Goal: Obtain resource: Obtain resource

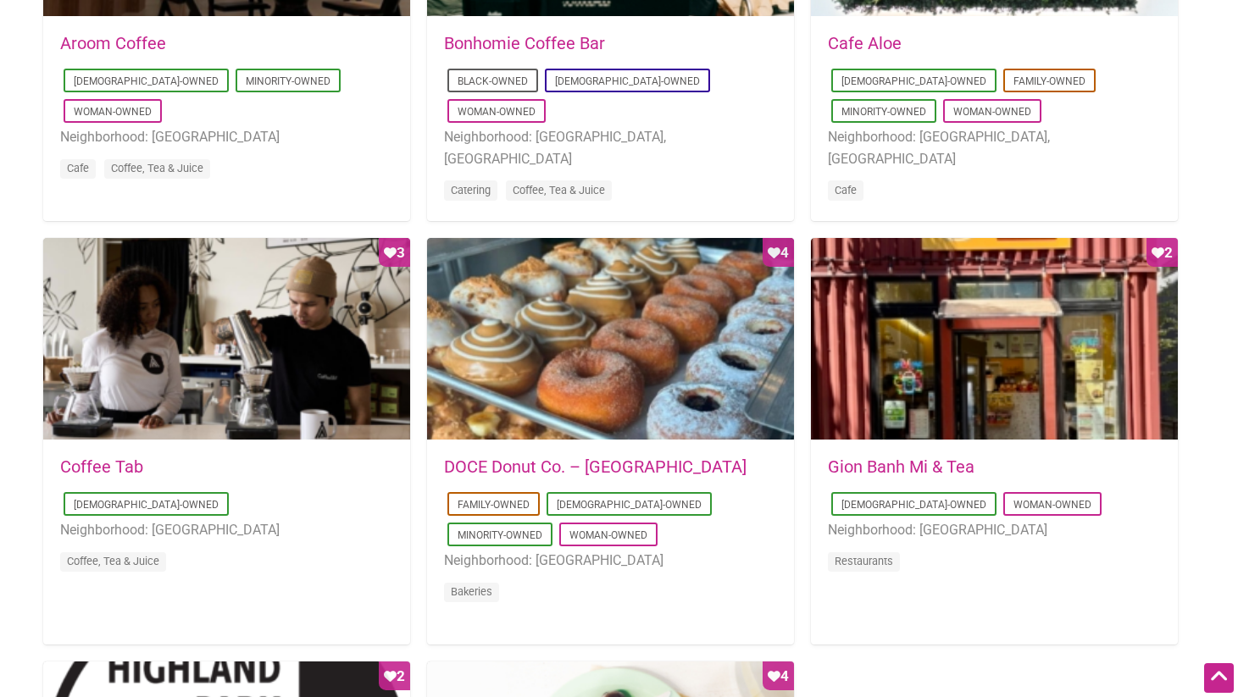
scroll to position [1095, 0]
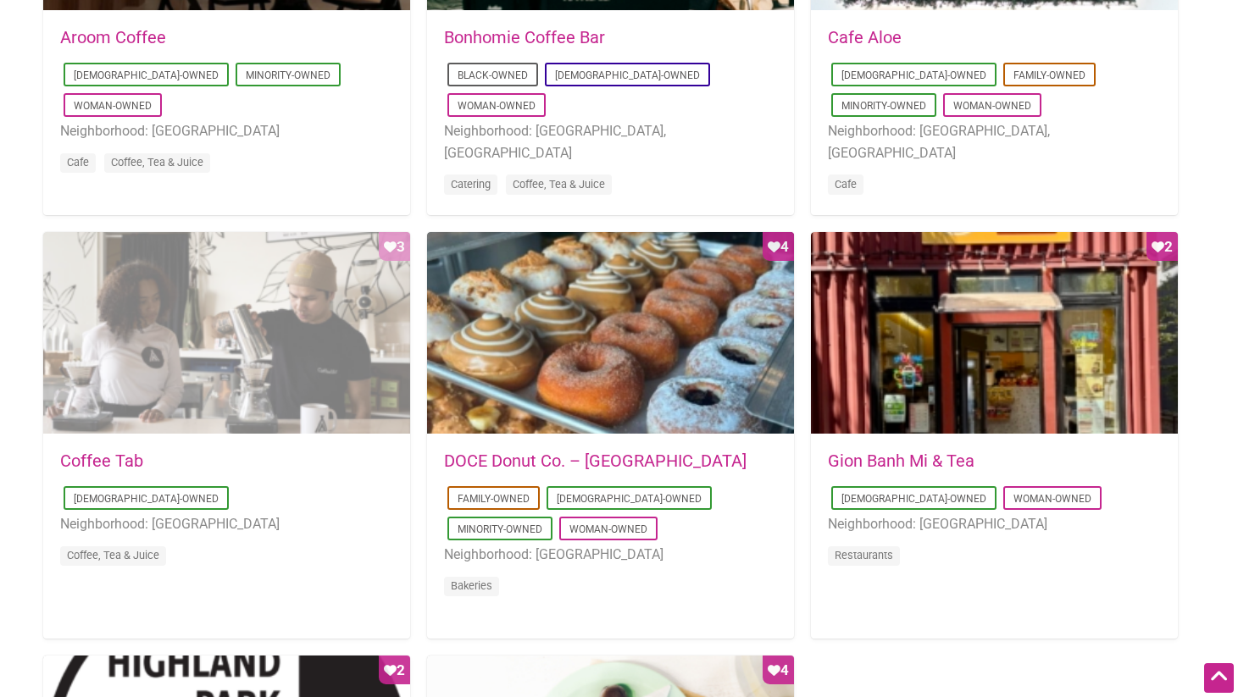
click at [294, 374] on div "Favorite Count 3" at bounding box center [226, 333] width 367 height 203
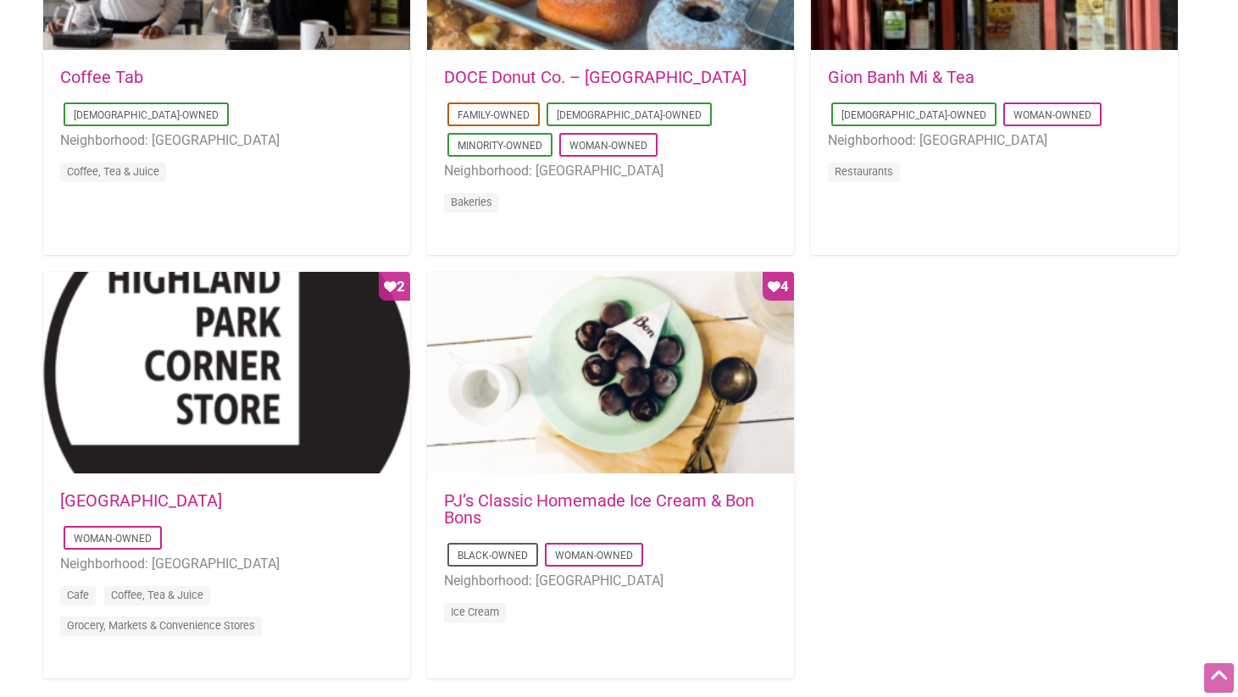
scroll to position [1501, 0]
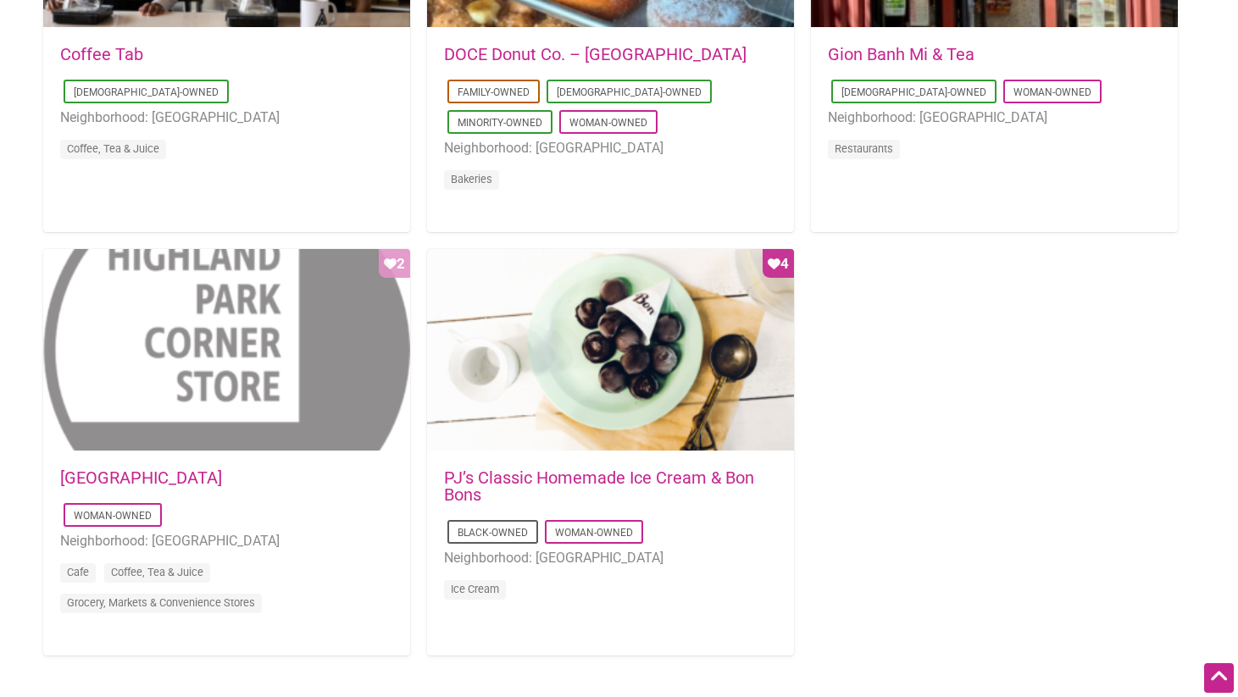
click at [301, 364] on div "Favorite Count 2" at bounding box center [226, 350] width 367 height 203
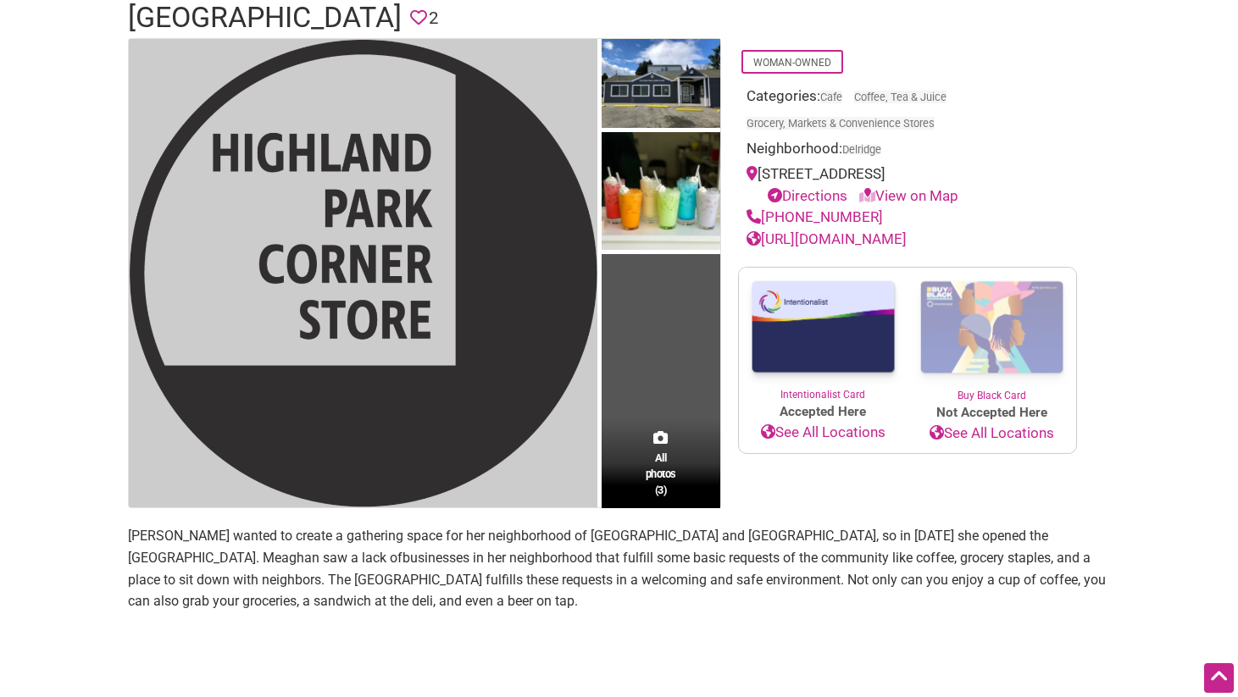
scroll to position [296, 0]
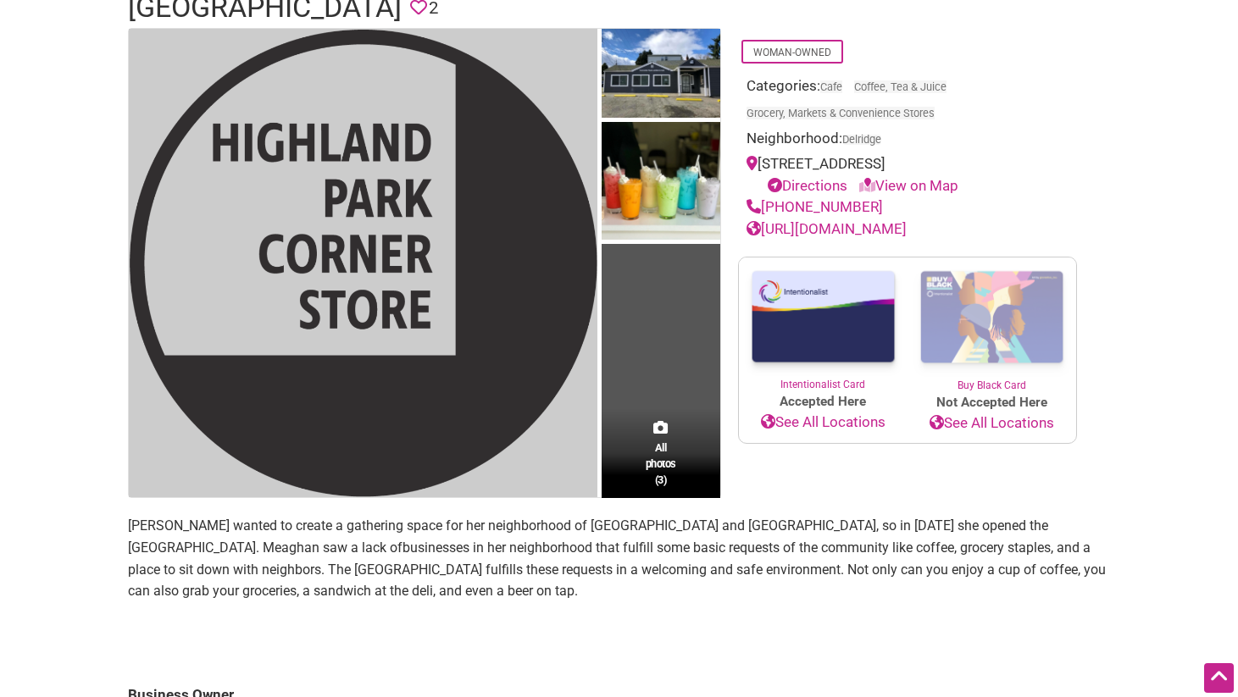
click at [385, 232] on img at bounding box center [363, 263] width 468 height 468
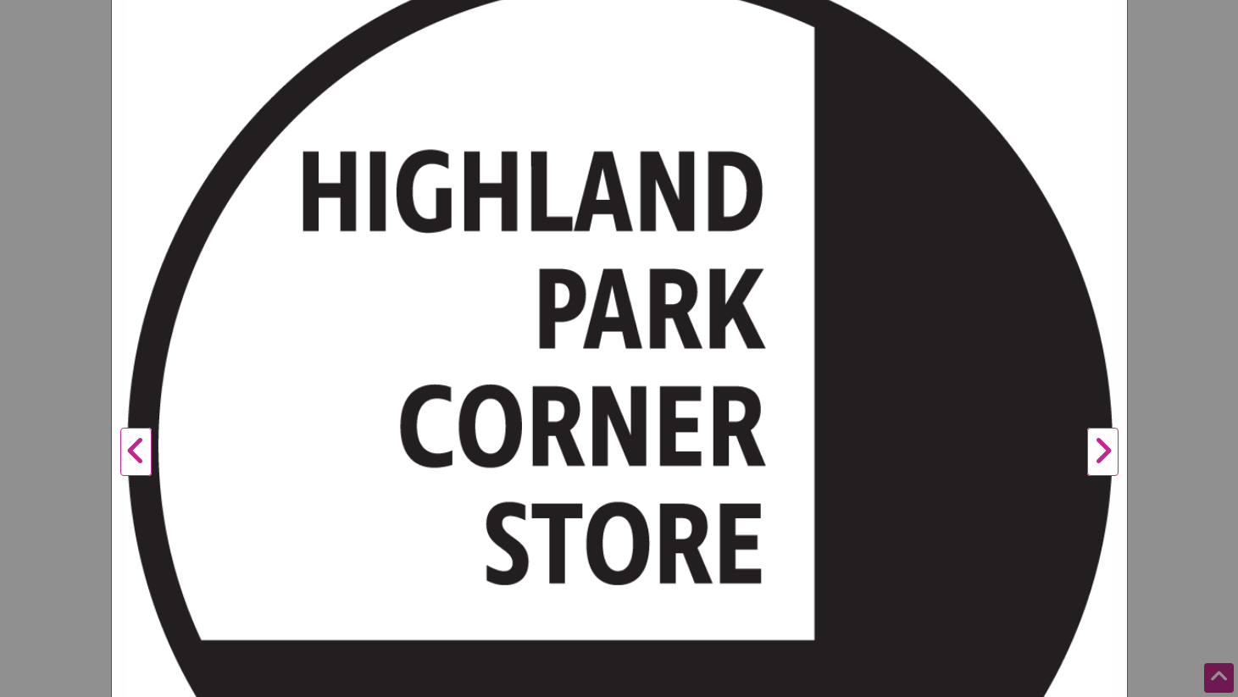
scroll to position [522, 0]
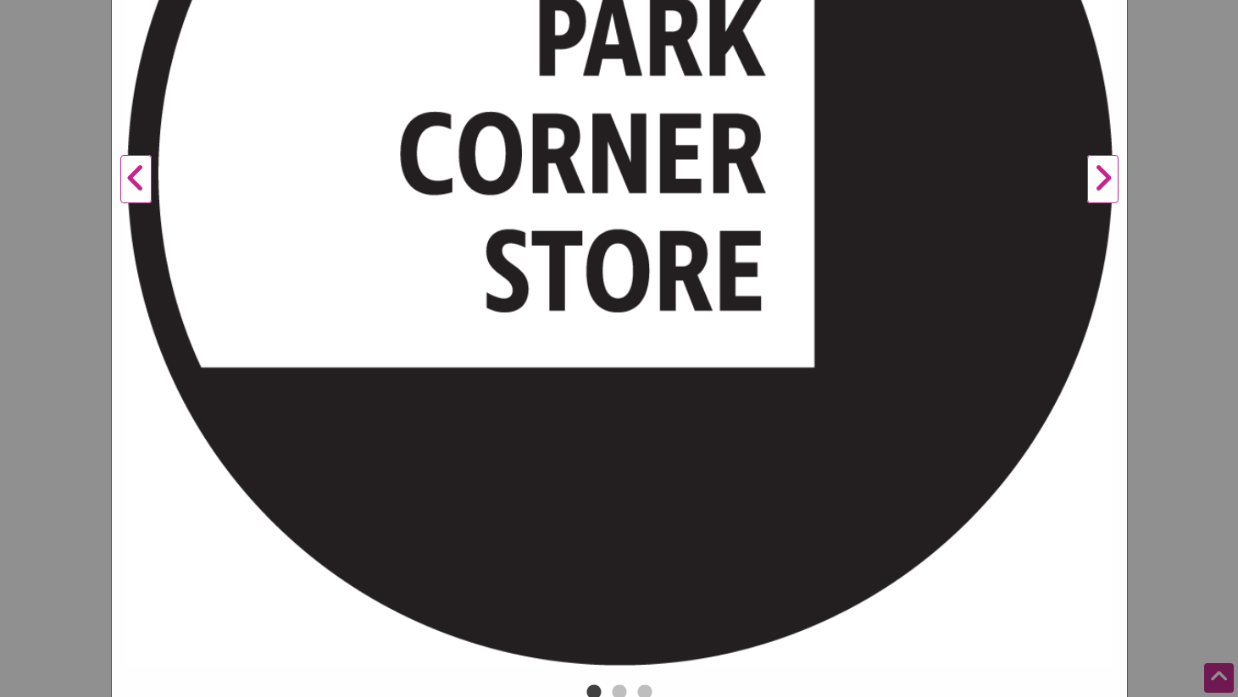
click at [1096, 163] on button "Next" at bounding box center [1102, 179] width 47 height 1001
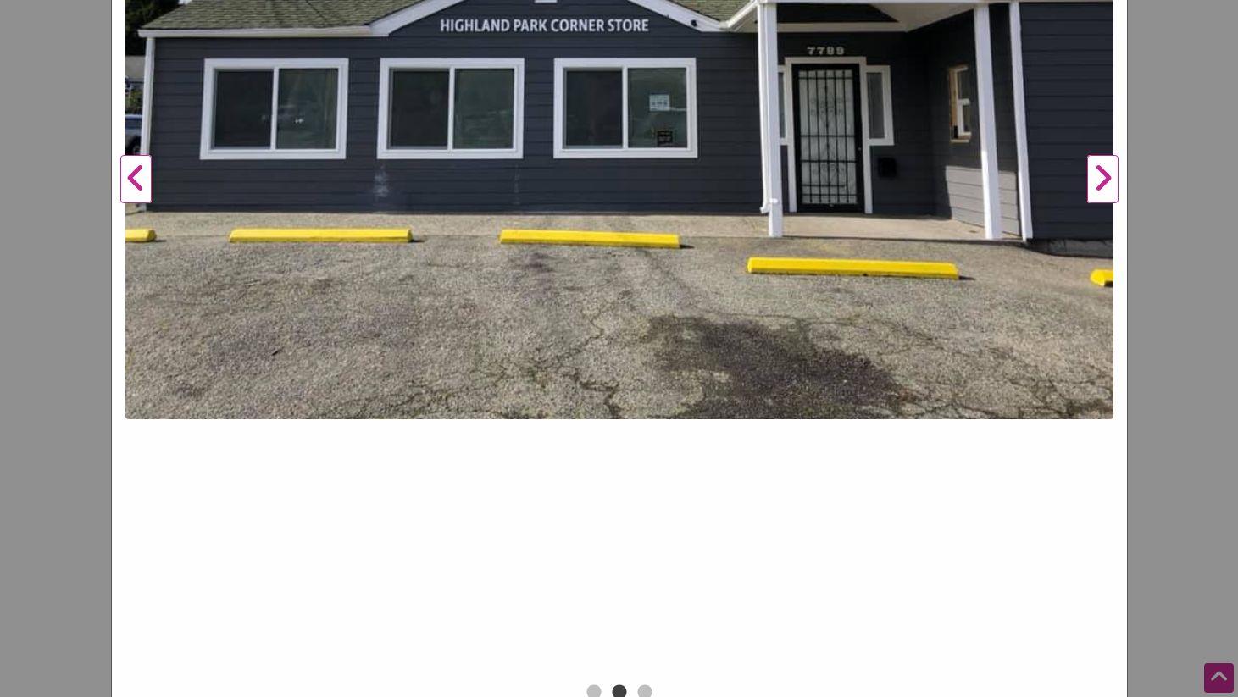
click at [1096, 163] on button "Next" at bounding box center [1102, 179] width 47 height 1001
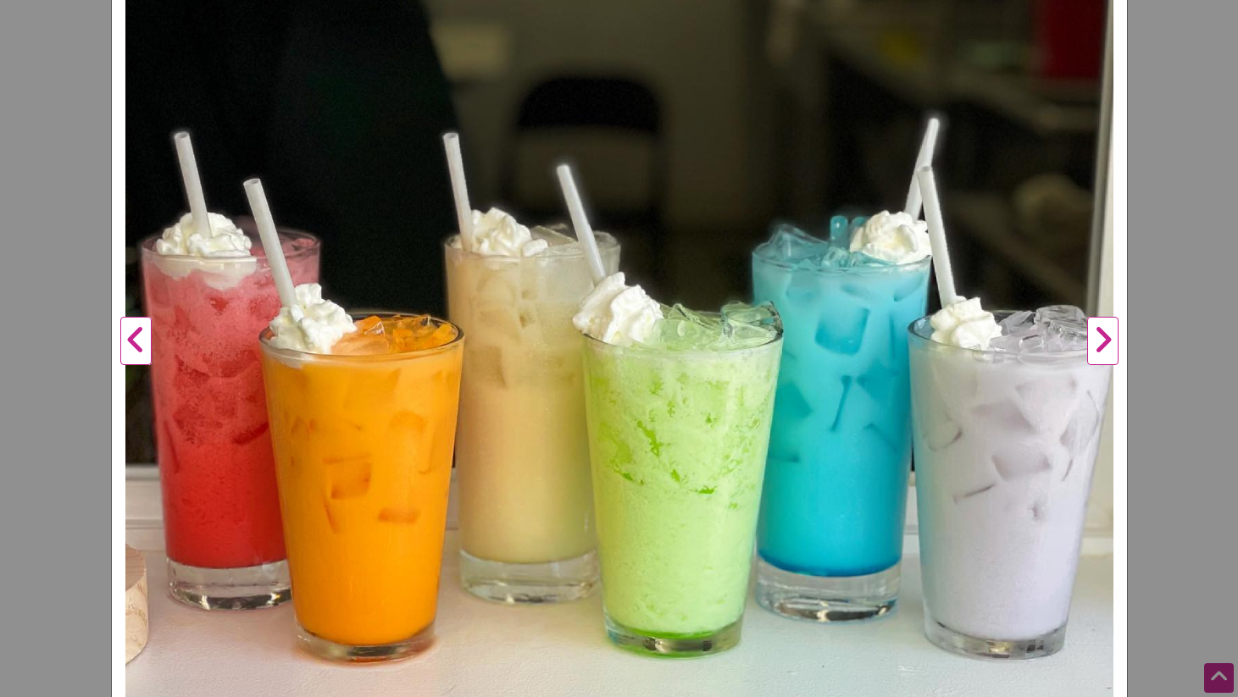
scroll to position [357, 0]
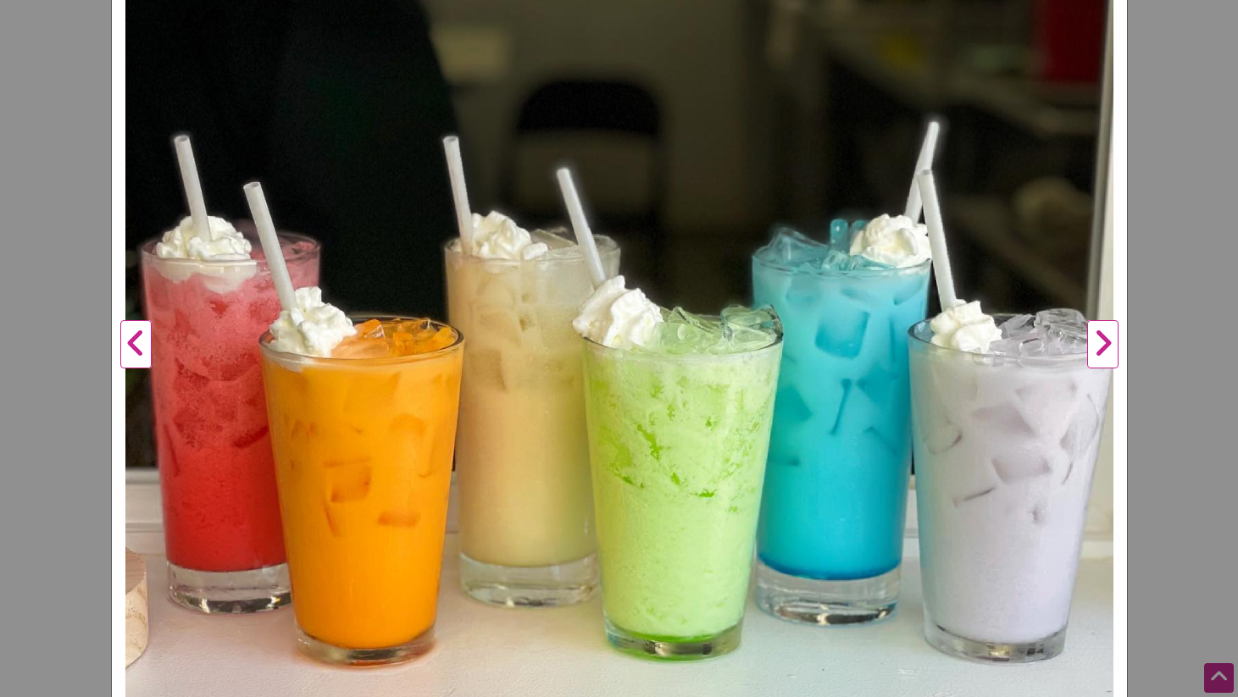
click at [1114, 341] on button "Next" at bounding box center [1102, 344] width 47 height 1001
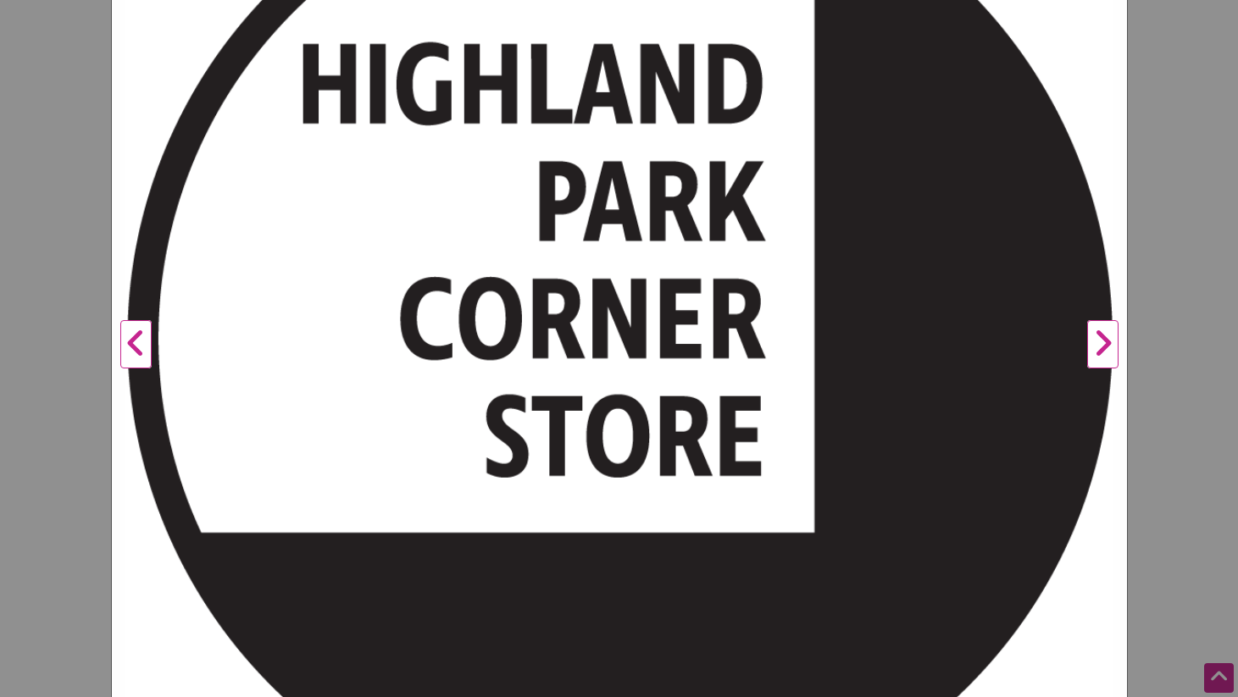
scroll to position [0, 0]
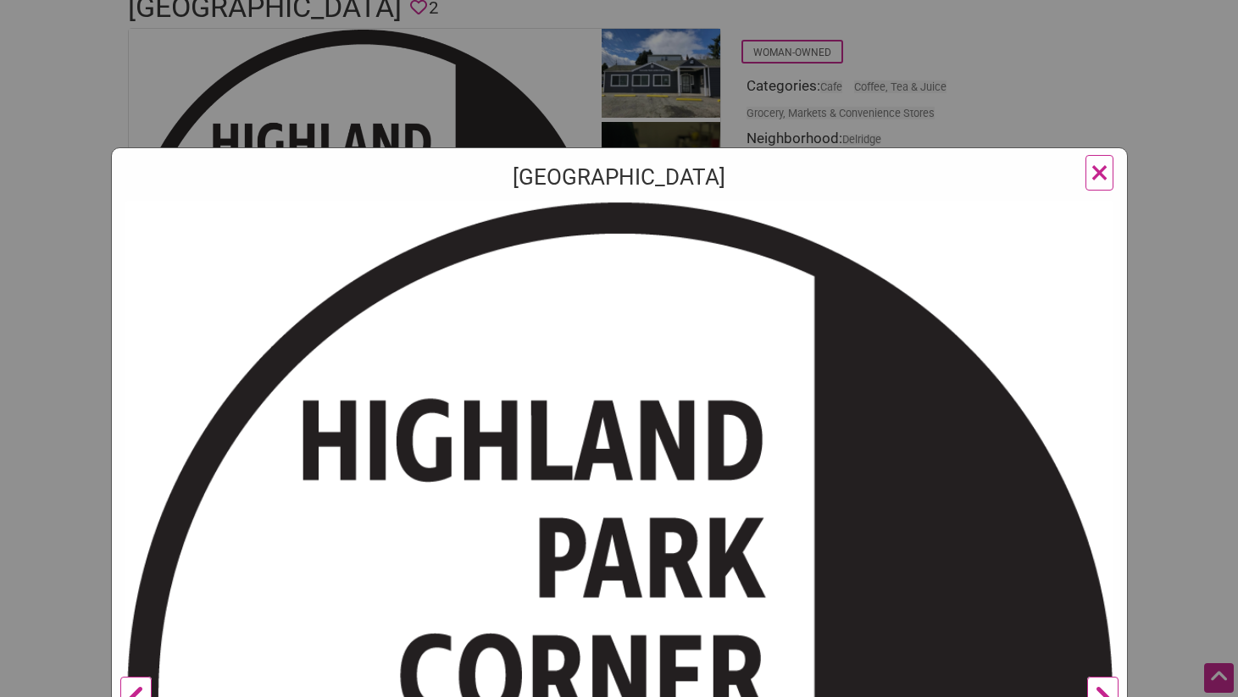
click at [1096, 164] on span "×" at bounding box center [1099, 172] width 18 height 40
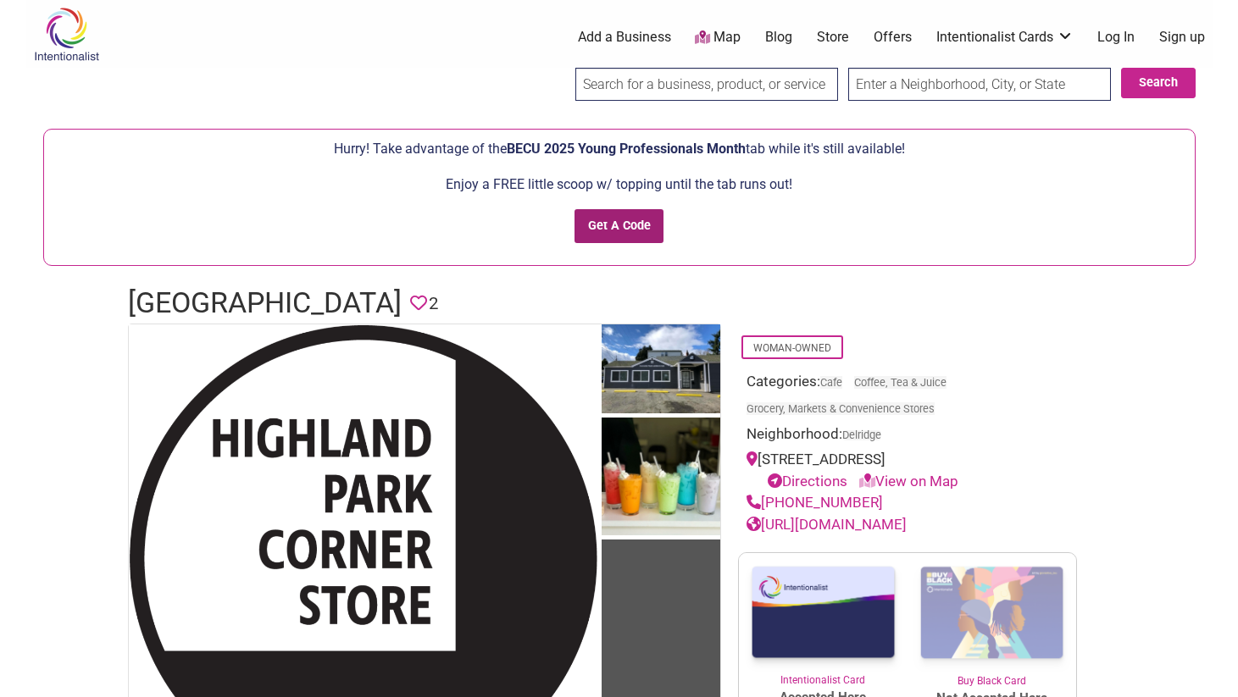
click at [623, 231] on input "Get A Code" at bounding box center [618, 226] width 89 height 35
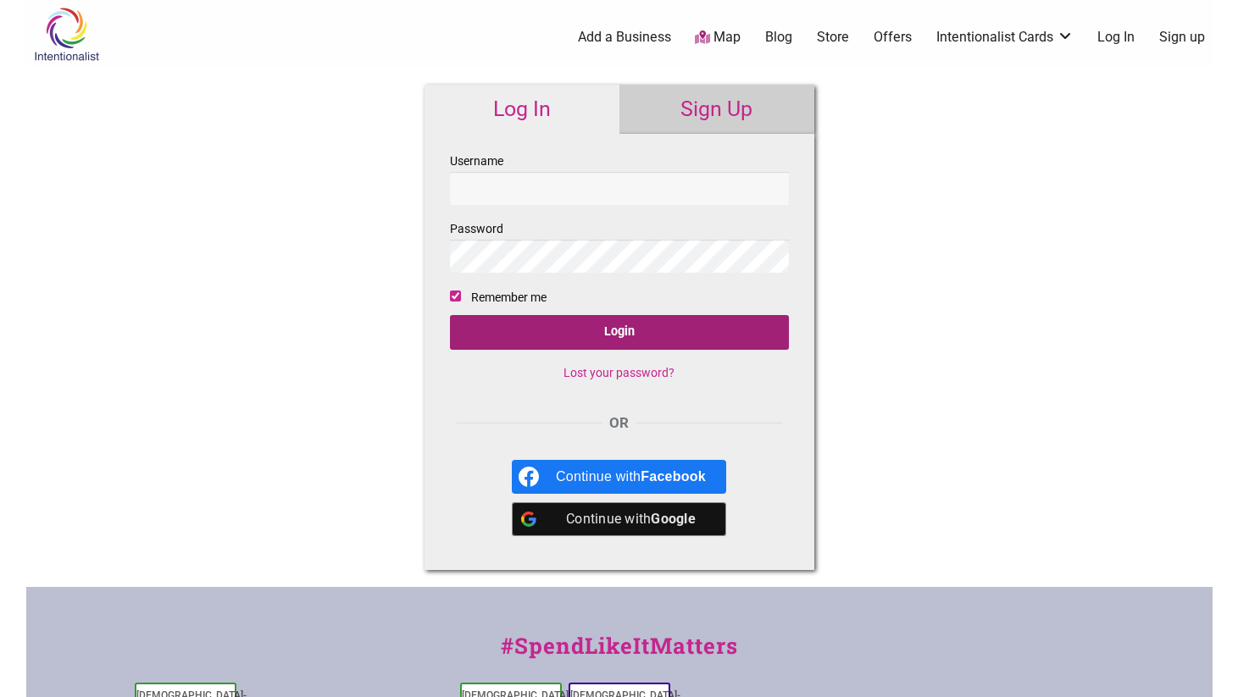
type input "kwysham"
click at [624, 325] on input "Login" at bounding box center [619, 332] width 339 height 35
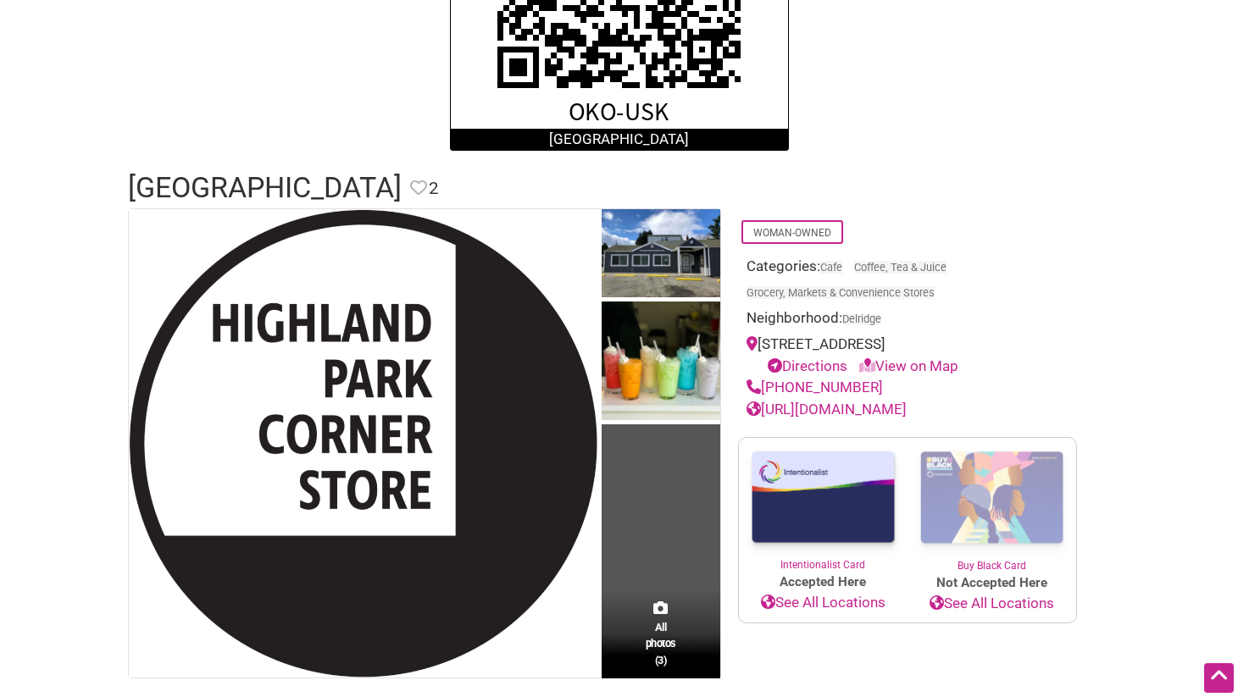
scroll to position [525, 0]
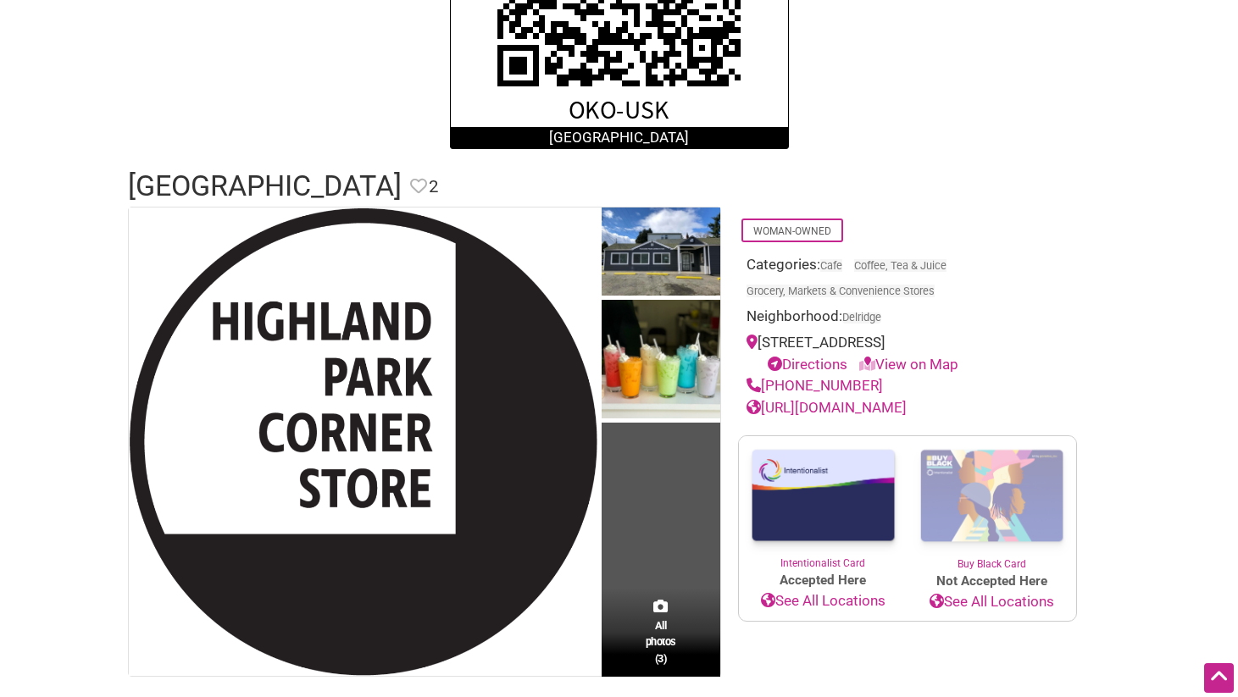
drag, startPoint x: 992, startPoint y: 345, endPoint x: 728, endPoint y: 345, distance: 264.3
click at [728, 345] on div "Woman-Owned Categories: Cafe Coffee, Tea & Juice Grocery, Markets & Convenience…" at bounding box center [907, 442] width 373 height 470
copy div "[STREET_ADDRESS]"
